Goal: Task Accomplishment & Management: Manage account settings

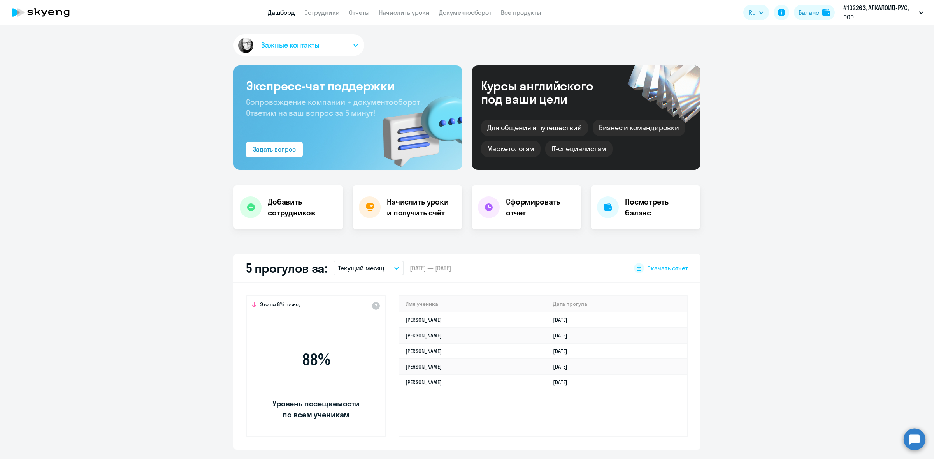
select select "30"
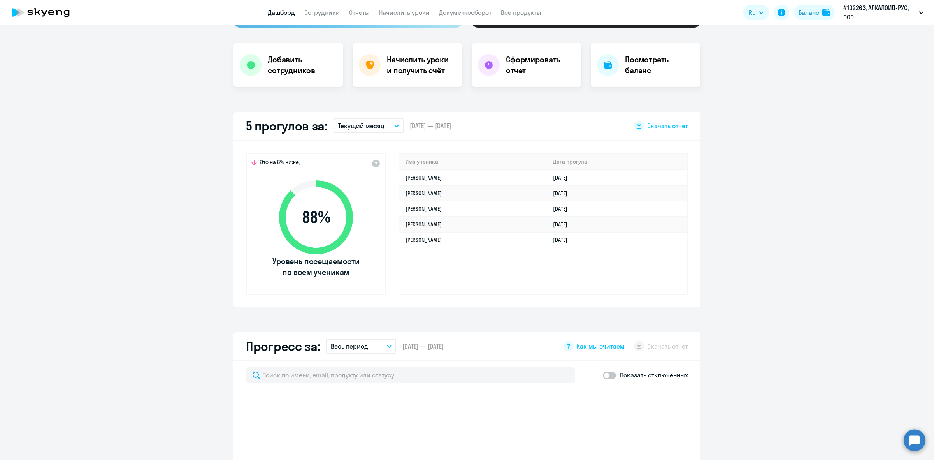
scroll to position [146, 0]
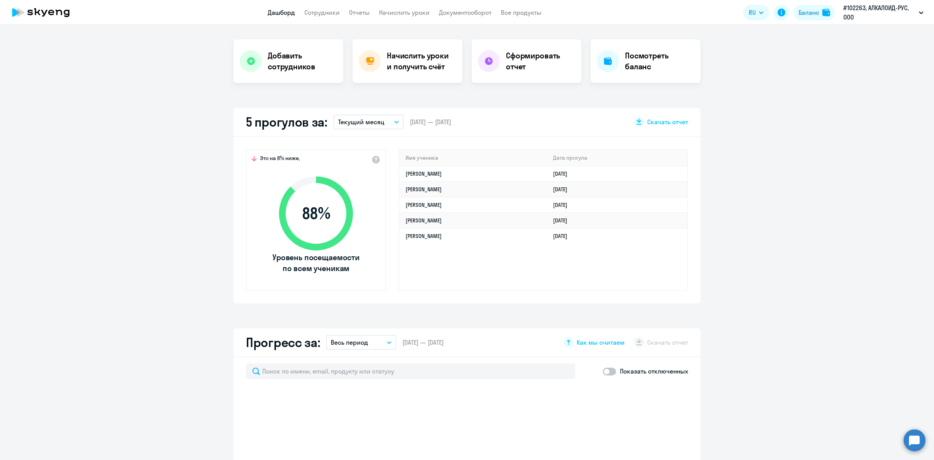
select select "30"
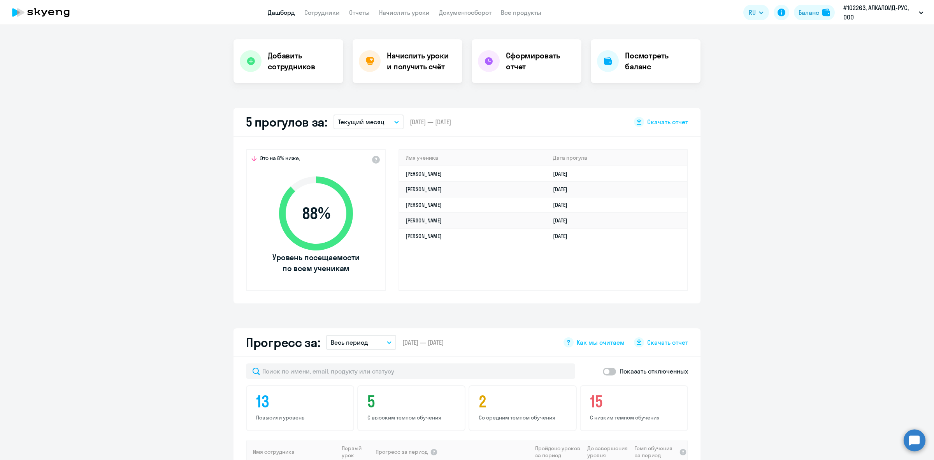
click at [189, 77] on ng-component "Важные контакты Экспресс-чат поддержки Сопровождение компании + документооборот…" at bounding box center [467, 415] width 934 height 1055
click at [863, 44] on li "Договор Премиум, АЛКАЛОИД-РУС, ООО" at bounding box center [865, 35] width 124 height 19
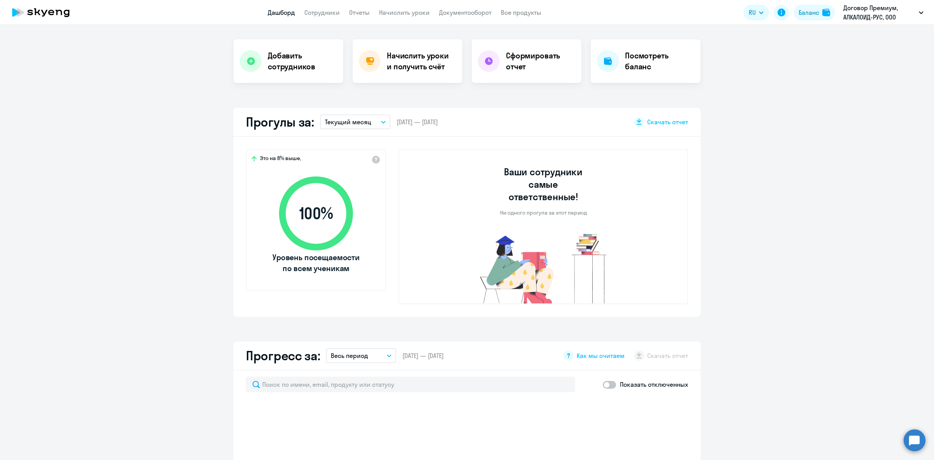
select select "30"
